Goal: Transaction & Acquisition: Purchase product/service

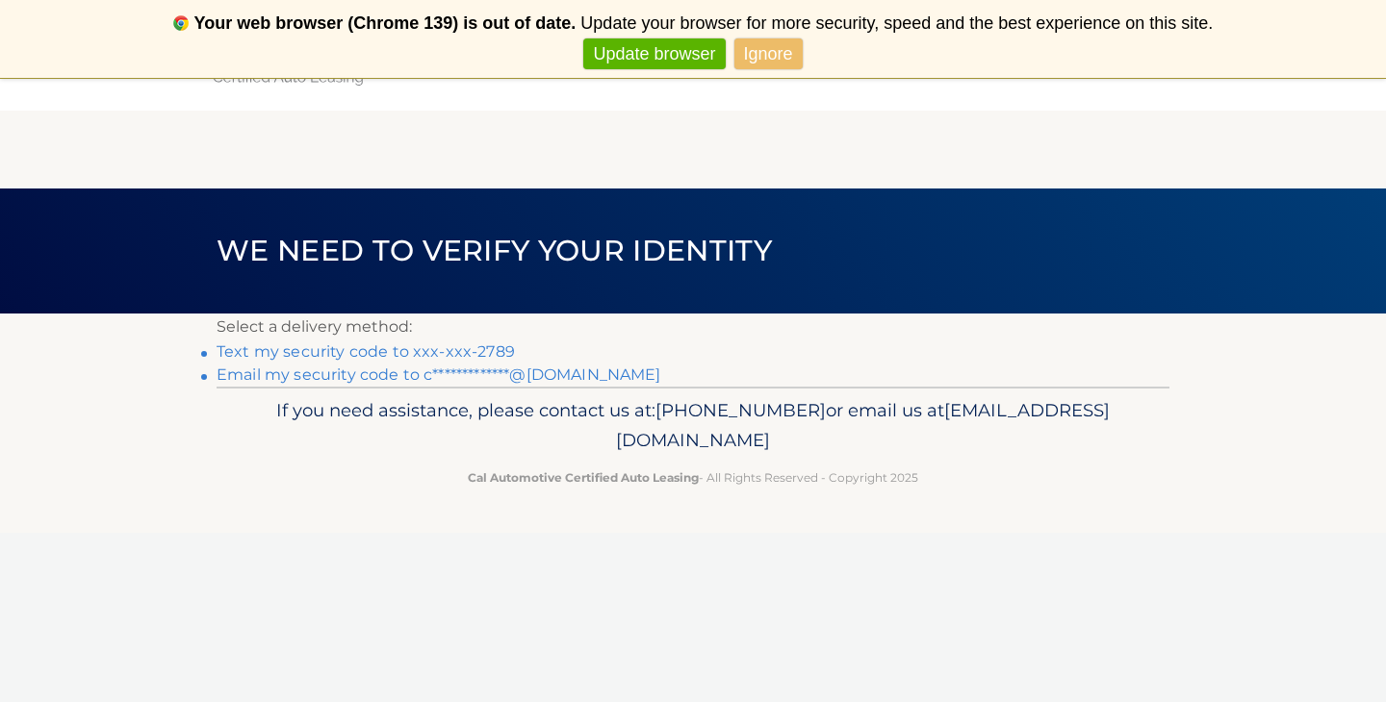
click at [458, 351] on link "Text my security code to xxx-xxx-2789" at bounding box center [366, 352] width 298 height 18
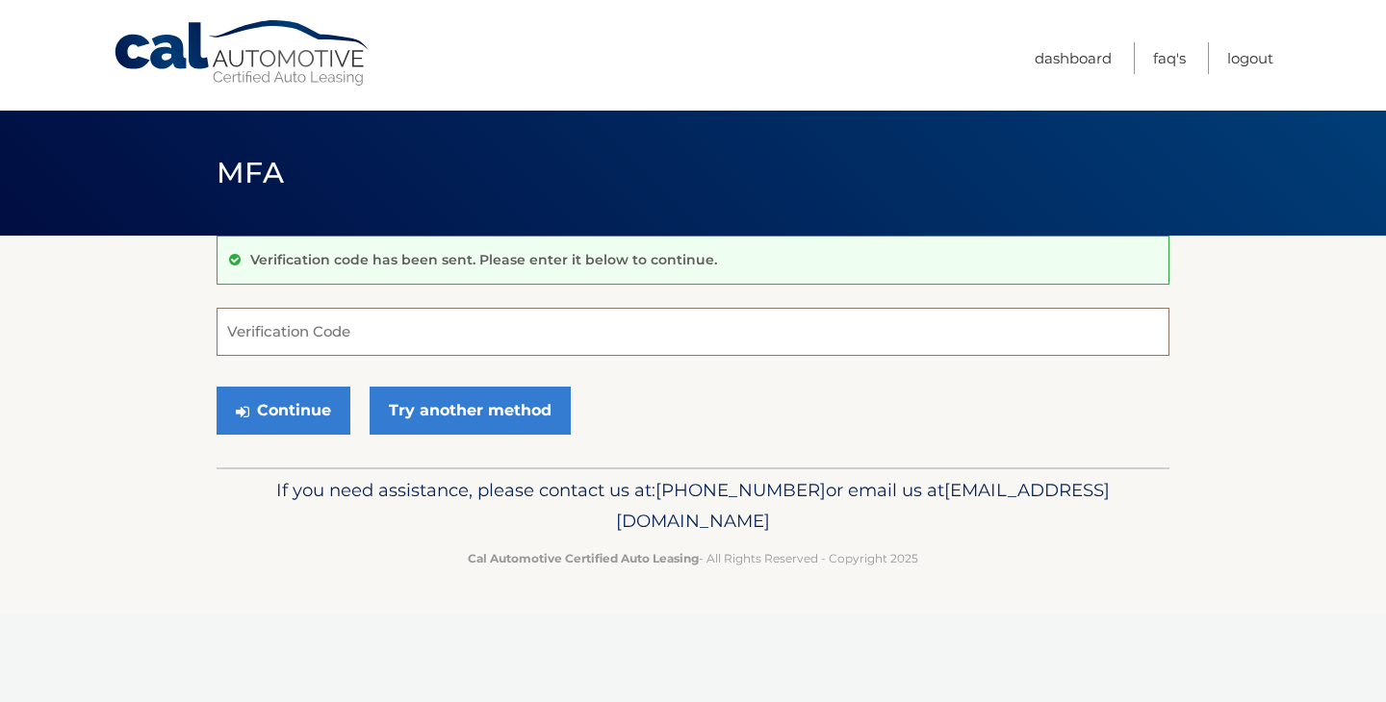
click at [282, 340] on input "Verification Code" at bounding box center [693, 332] width 953 height 48
type input "256260"
click at [294, 403] on button "Continue" at bounding box center [284, 411] width 134 height 48
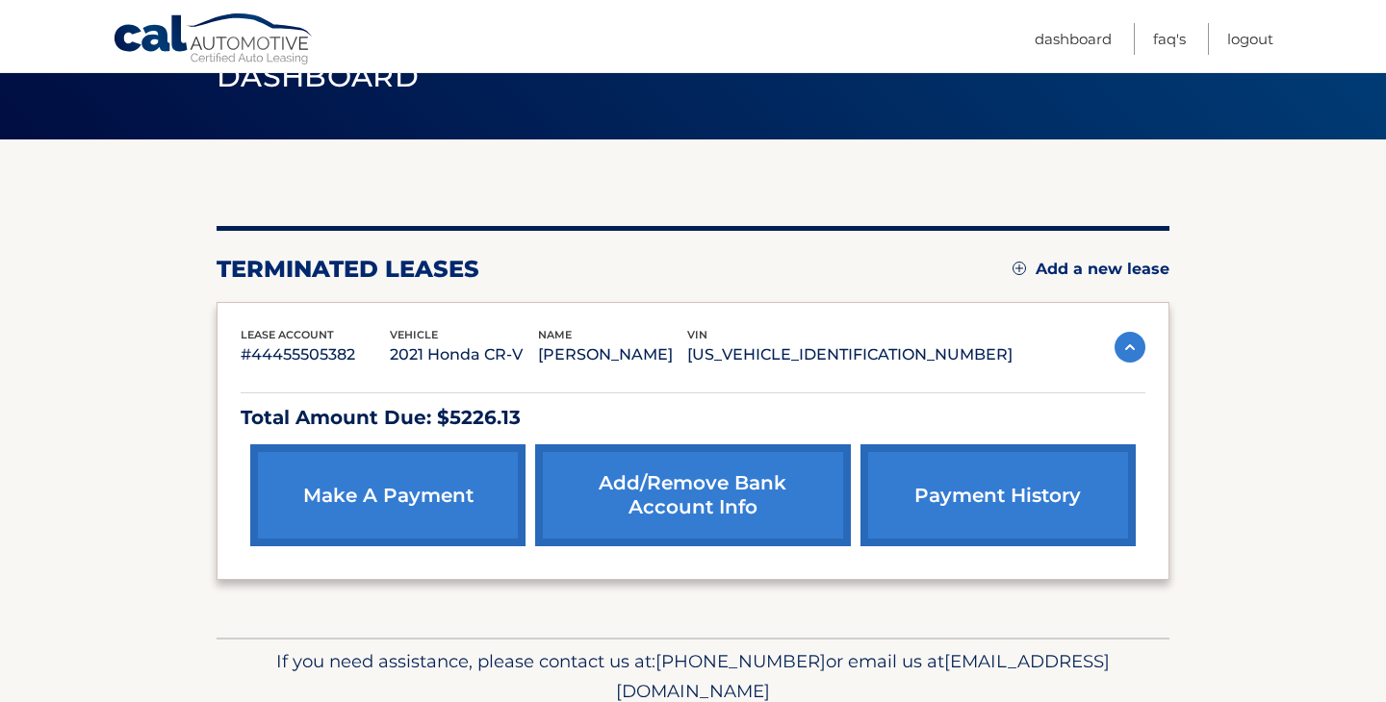
scroll to position [177, 0]
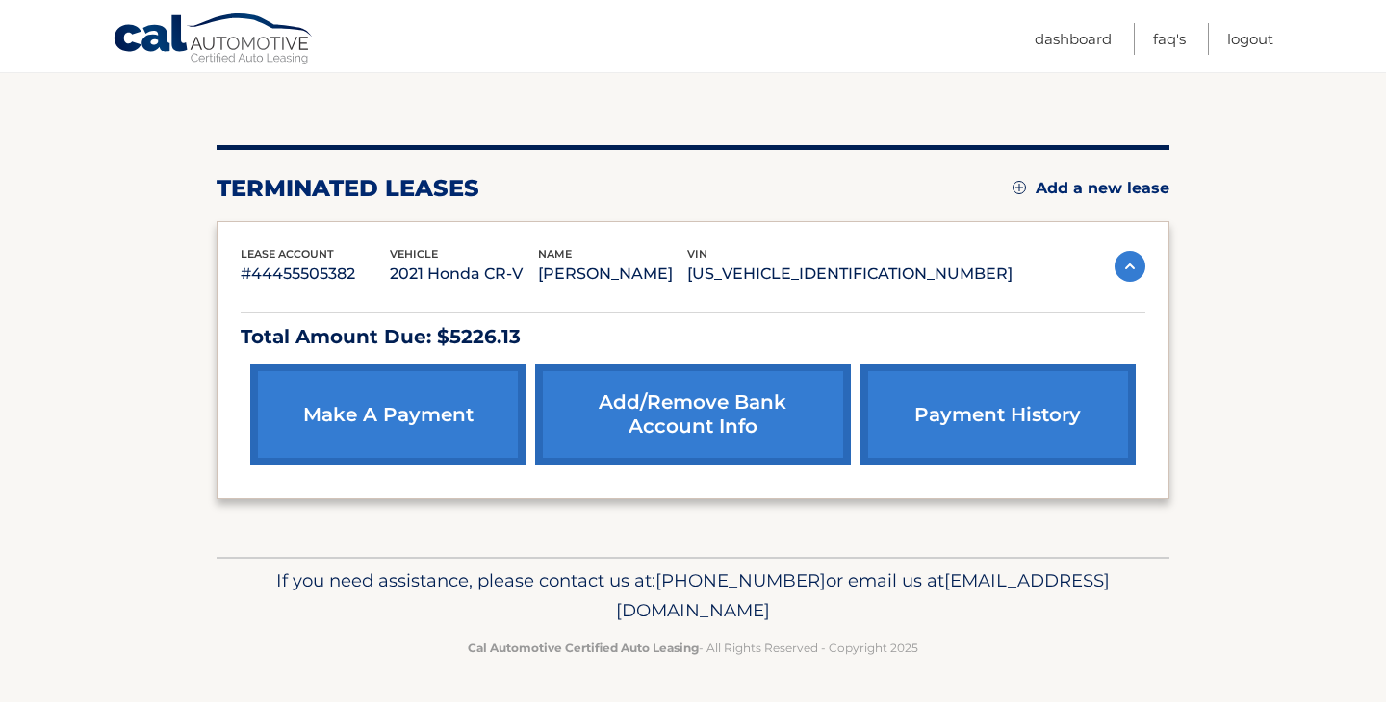
click at [396, 407] on link "make a payment" at bounding box center [387, 415] width 275 height 102
click at [421, 413] on link "make a payment" at bounding box center [387, 415] width 275 height 102
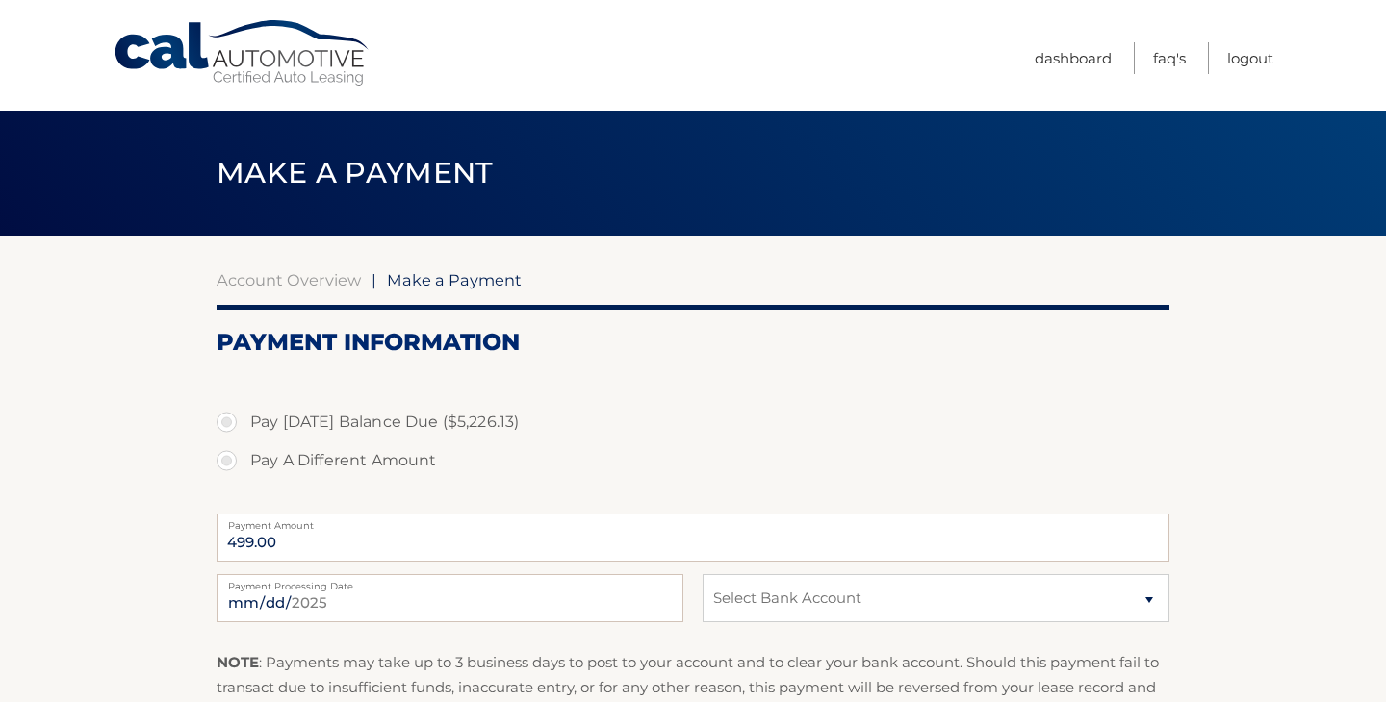
click at [224, 470] on label "Pay A Different Amount" at bounding box center [693, 461] width 953 height 38
click at [224, 470] on input "Pay A Different Amount" at bounding box center [233, 457] width 19 height 31
radio input "true"
type input "100.00"
click at [896, 611] on select "Select Bank Account Teacher Account CENTRAL JERSEY FEDERAL CREDIT UNION *****97…" at bounding box center [935, 599] width 467 height 48
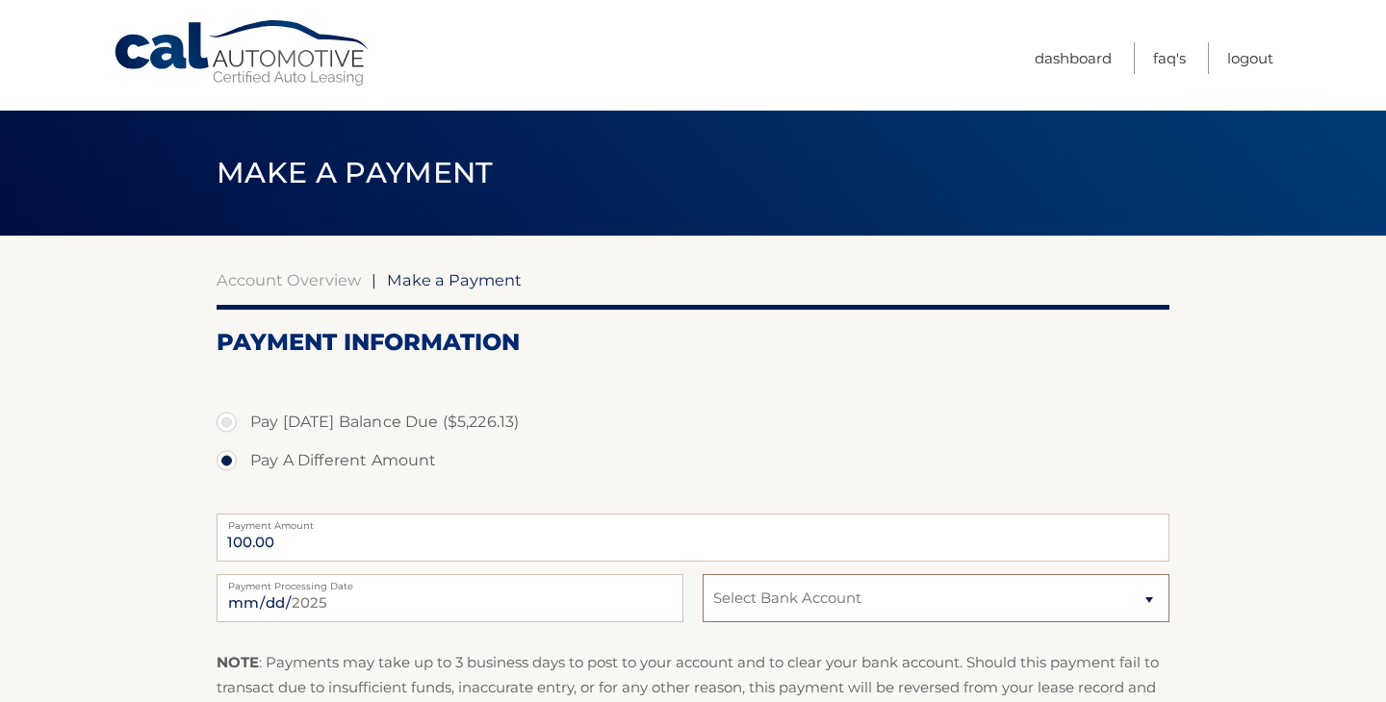
select select "YTlmZGU0ZTUtYzk4Mi00MWNmLWI3M2ItNzE4Y2UyZDlkMWVj"
click at [702, 575] on select "Select Bank Account Teacher Account CENTRAL JERSEY FEDERAL CREDIT UNION *****97…" at bounding box center [935, 599] width 467 height 48
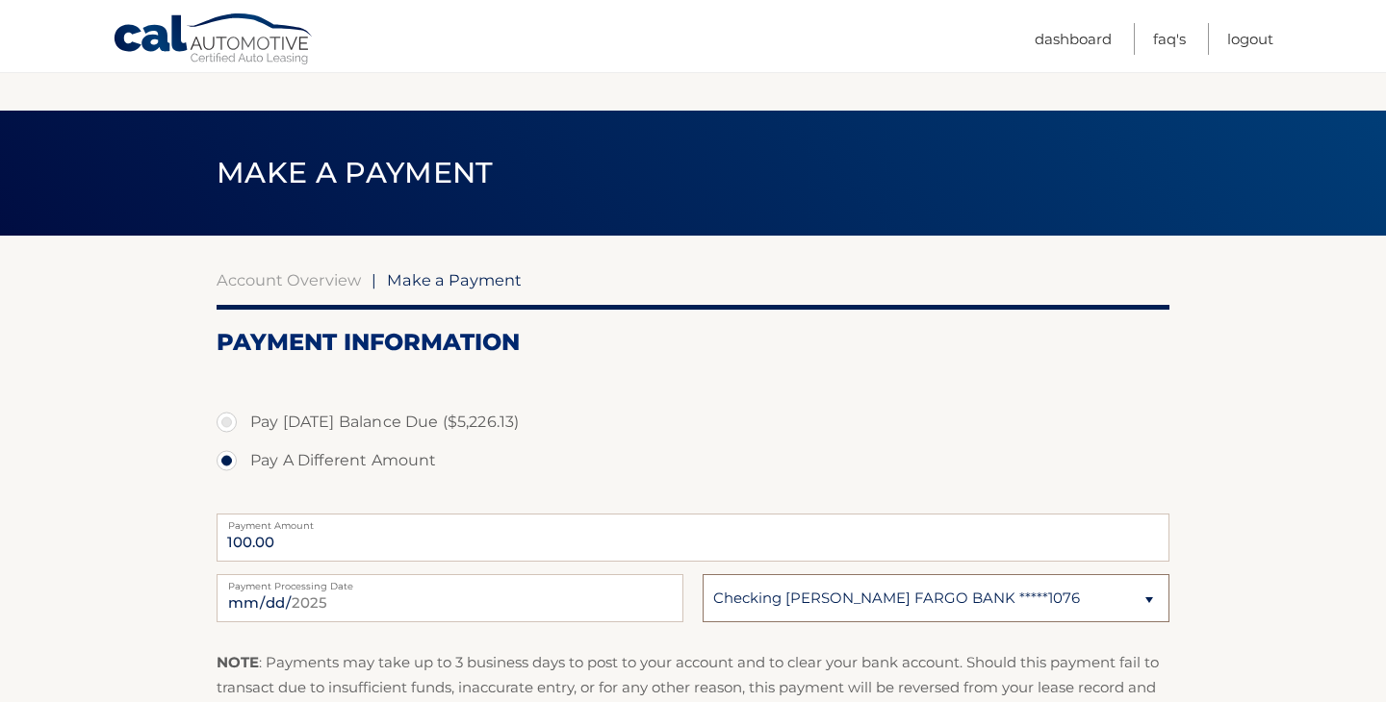
scroll to position [294, 0]
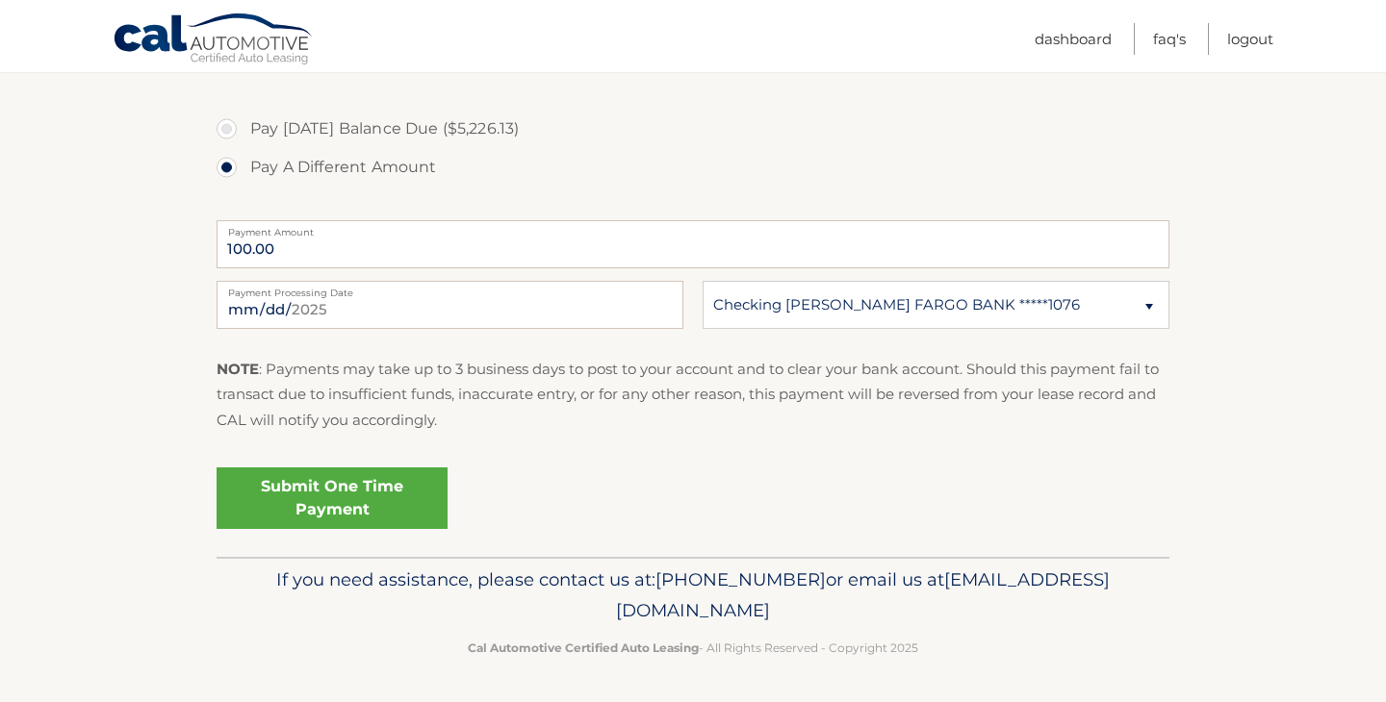
click at [332, 492] on link "Submit One Time Payment" at bounding box center [332, 499] width 231 height 62
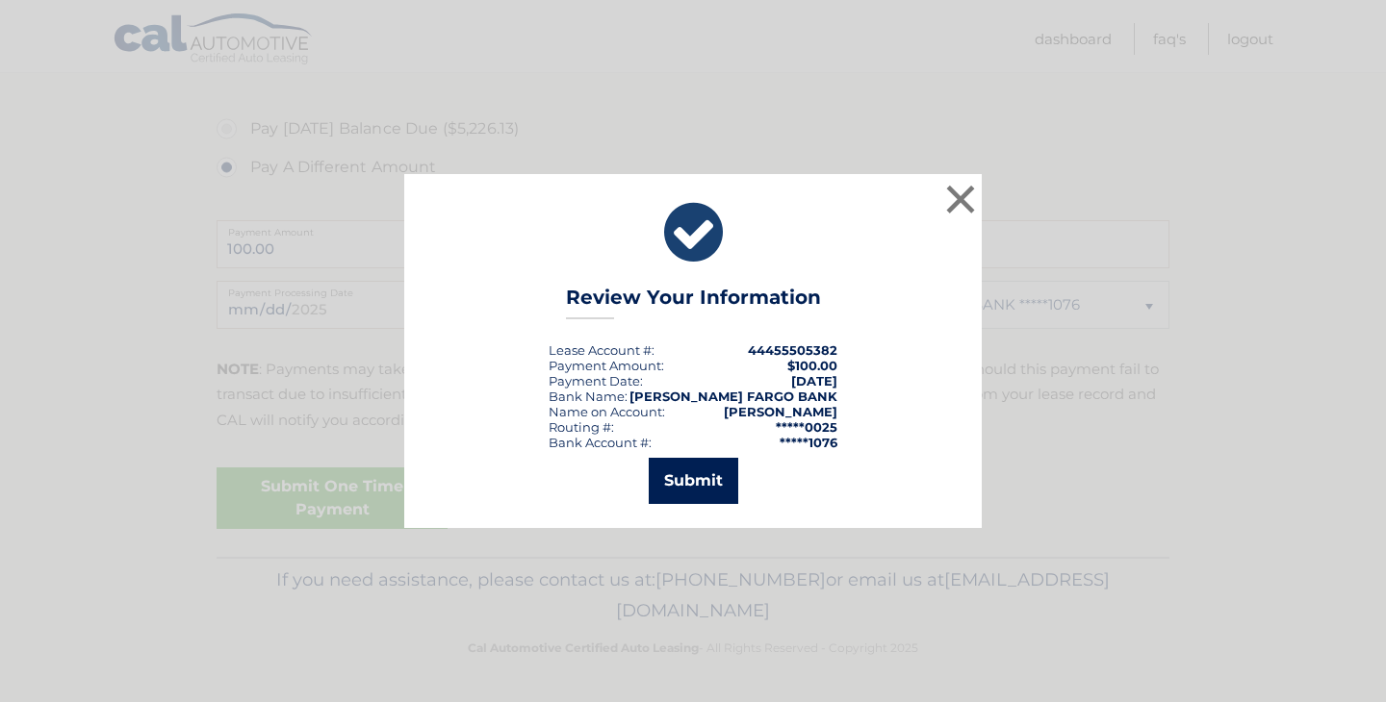
click at [698, 483] on button "Submit" at bounding box center [693, 481] width 89 height 46
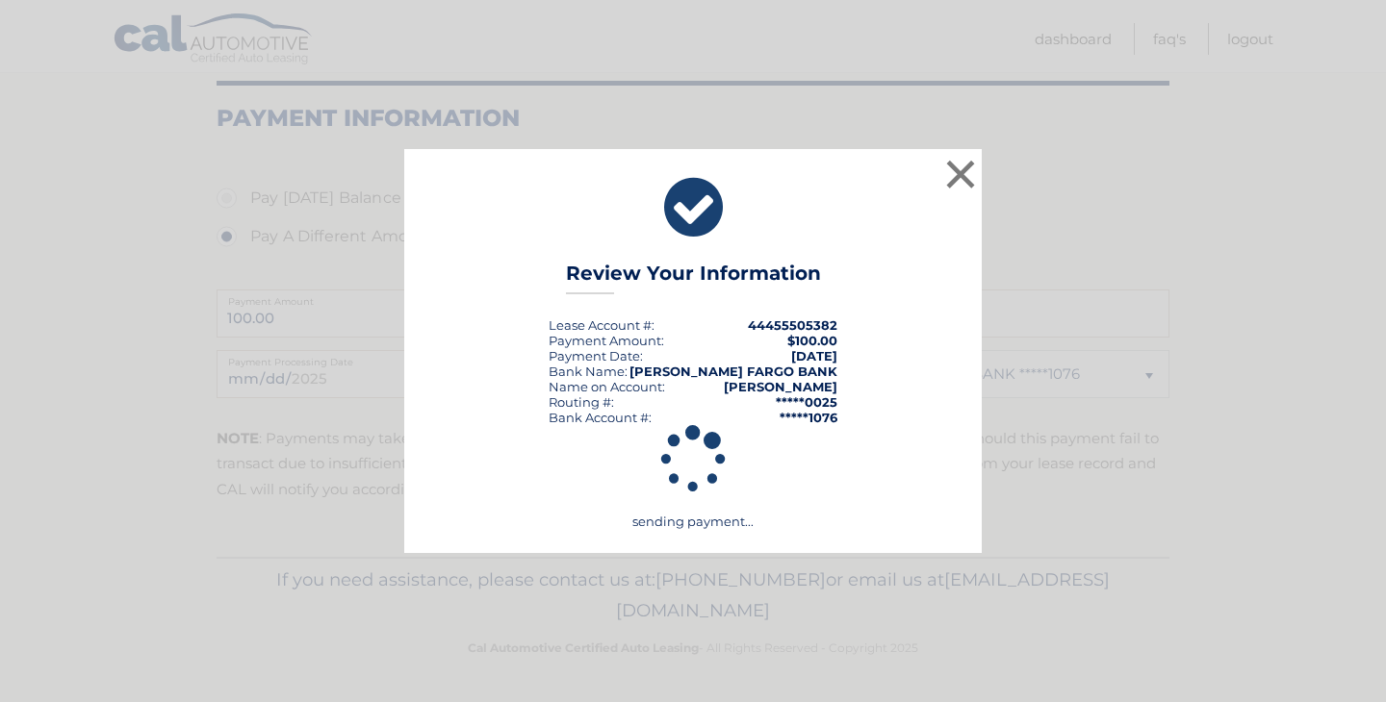
scroll to position [224, 0]
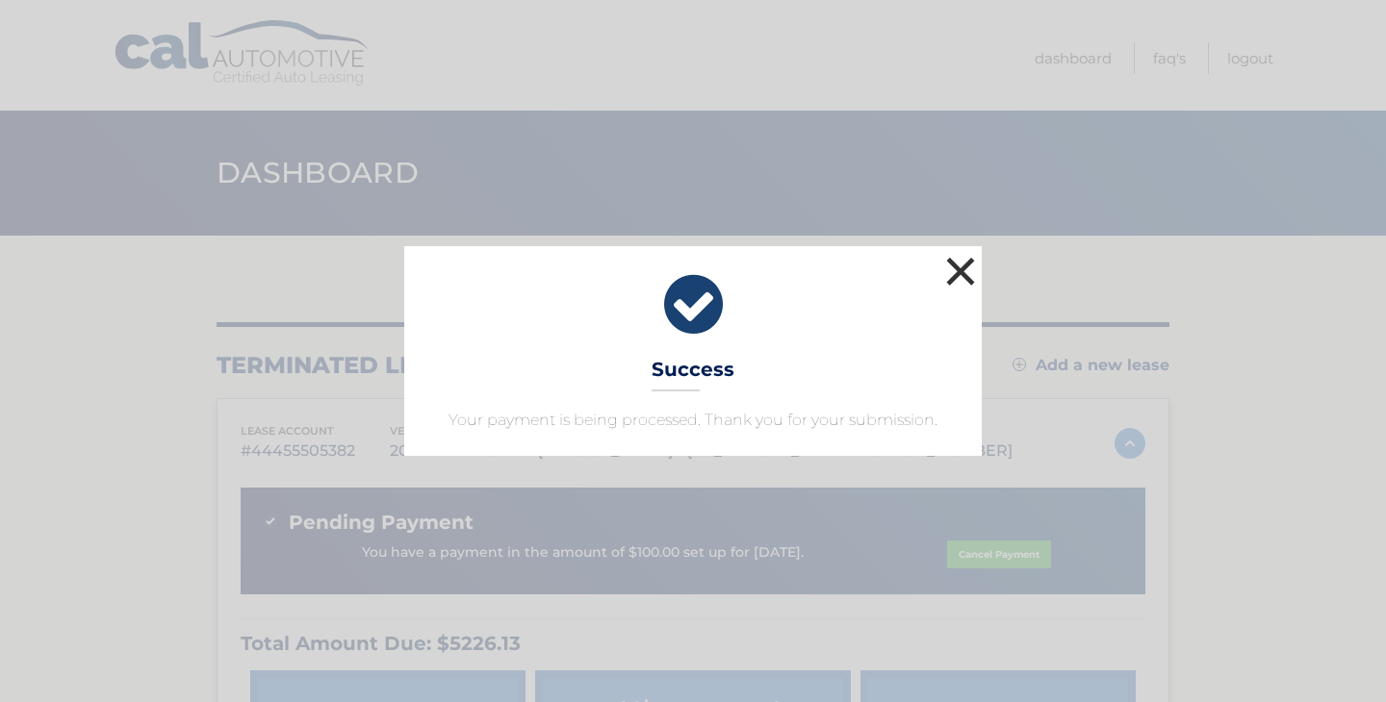
click at [959, 267] on button "×" at bounding box center [960, 271] width 38 height 38
